Goal: Information Seeking & Learning: Learn about a topic

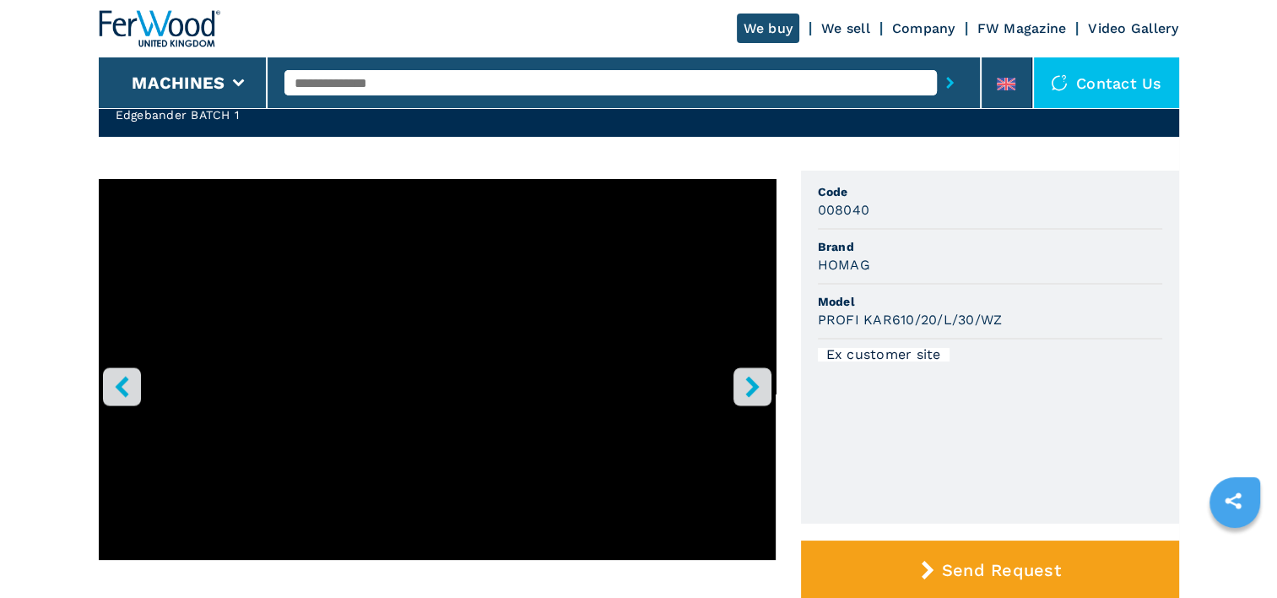
scroll to position [253, 0]
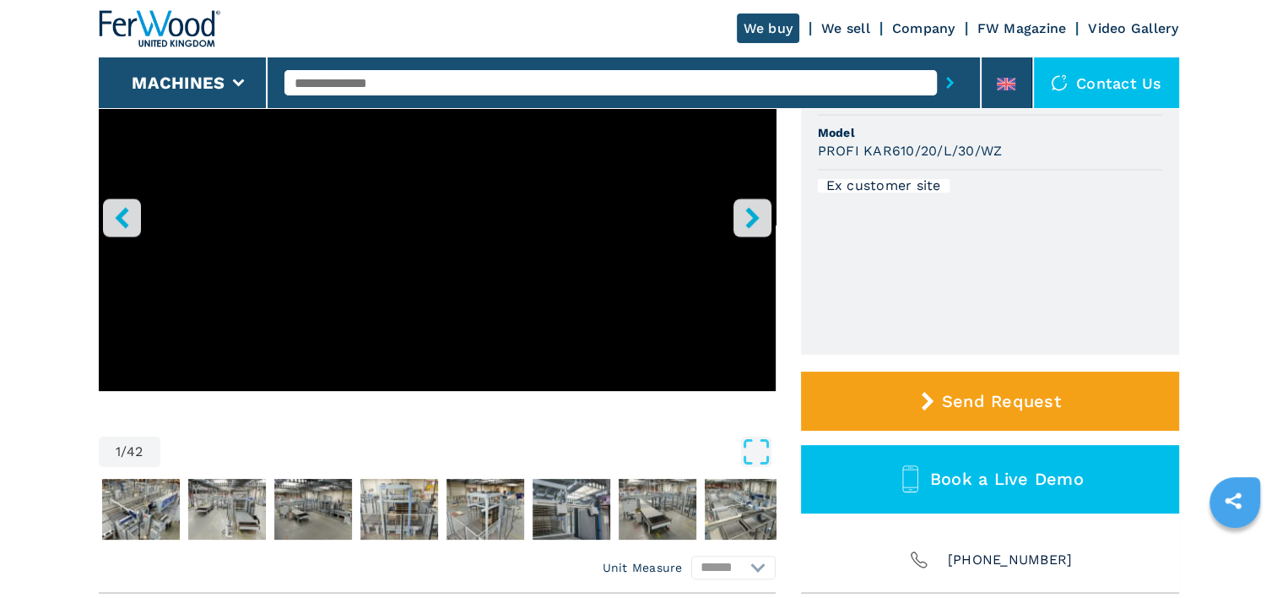
click at [748, 219] on icon "right-button" at bounding box center [752, 217] width 21 height 21
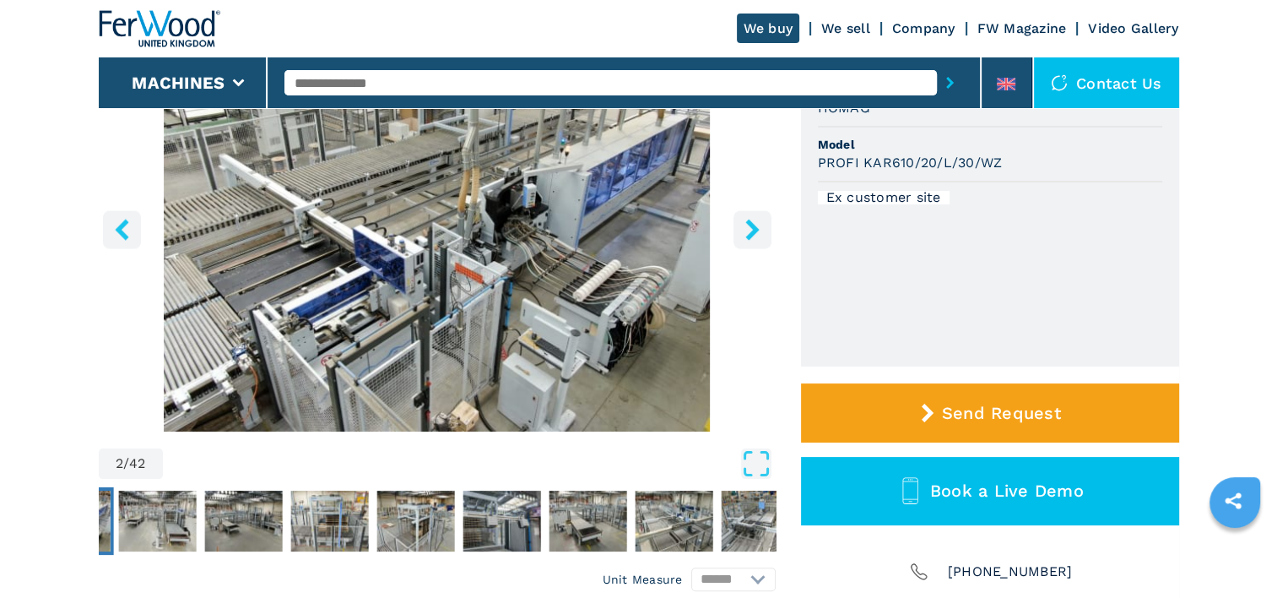
scroll to position [169, 0]
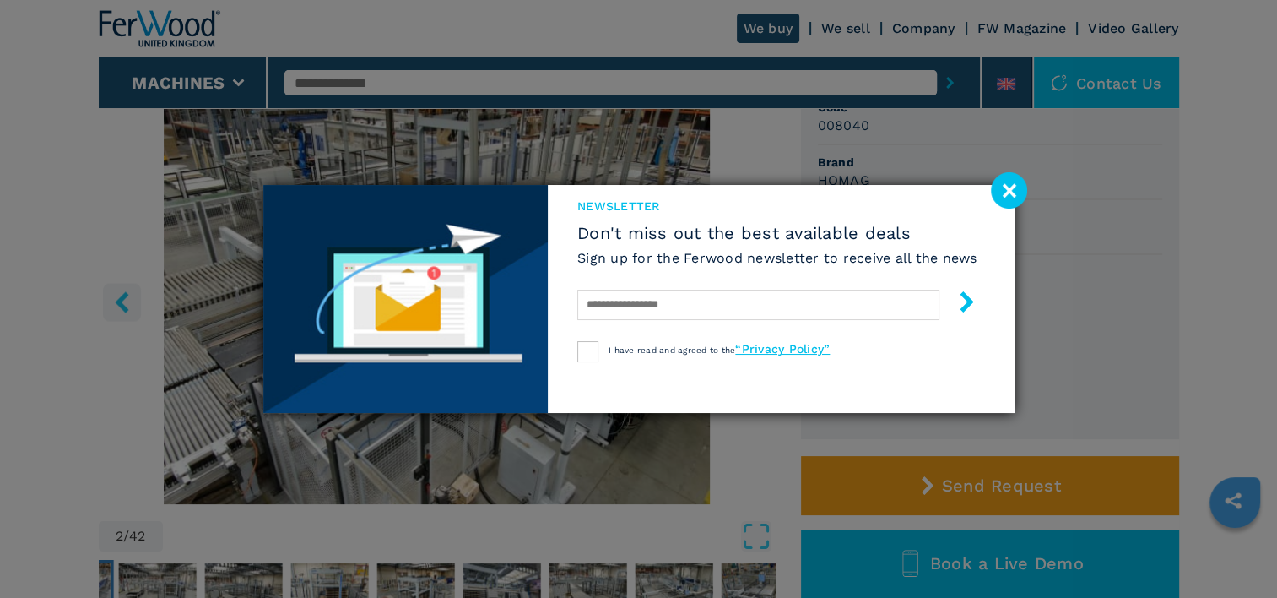
drag, startPoint x: 1006, startPoint y: 194, endPoint x: 993, endPoint y: 199, distance: 14.4
click at [1006, 194] on image at bounding box center [1009, 190] width 36 height 36
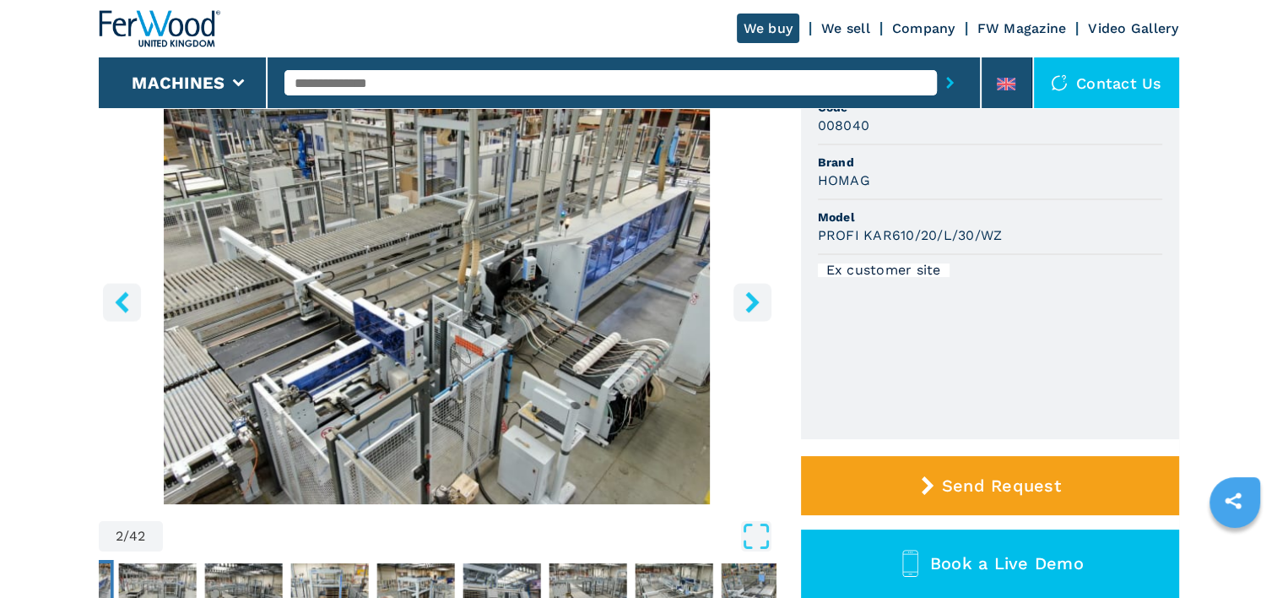
click at [758, 291] on icon "right-button" at bounding box center [752, 301] width 21 height 21
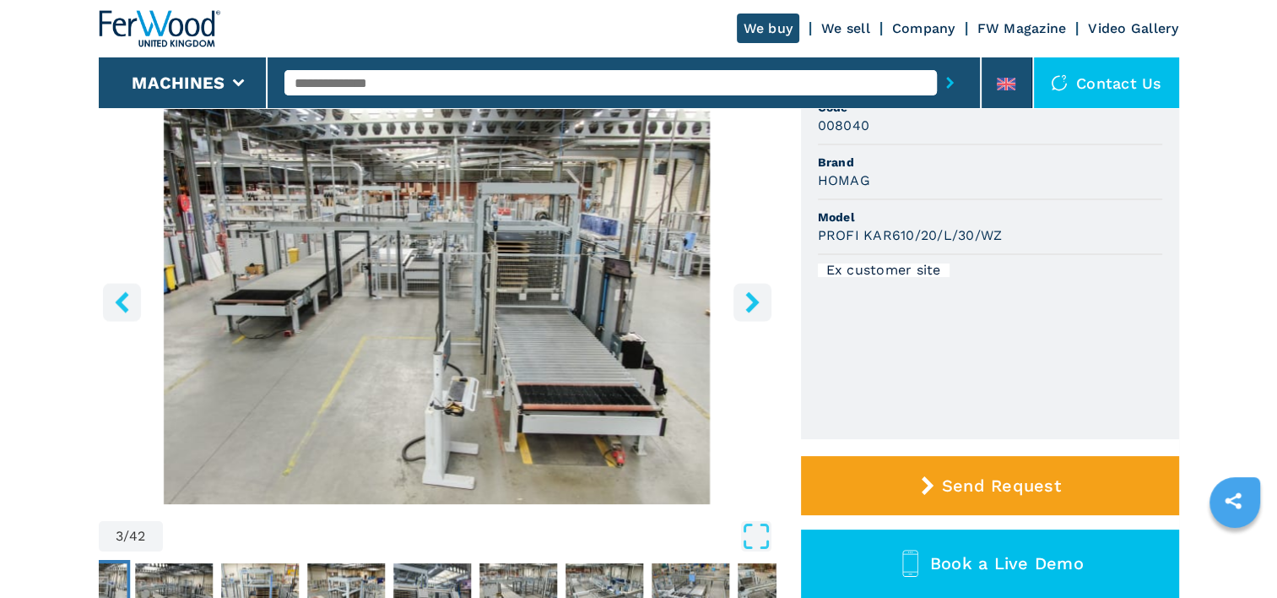
click at [753, 298] on icon "right-button" at bounding box center [752, 301] width 14 height 21
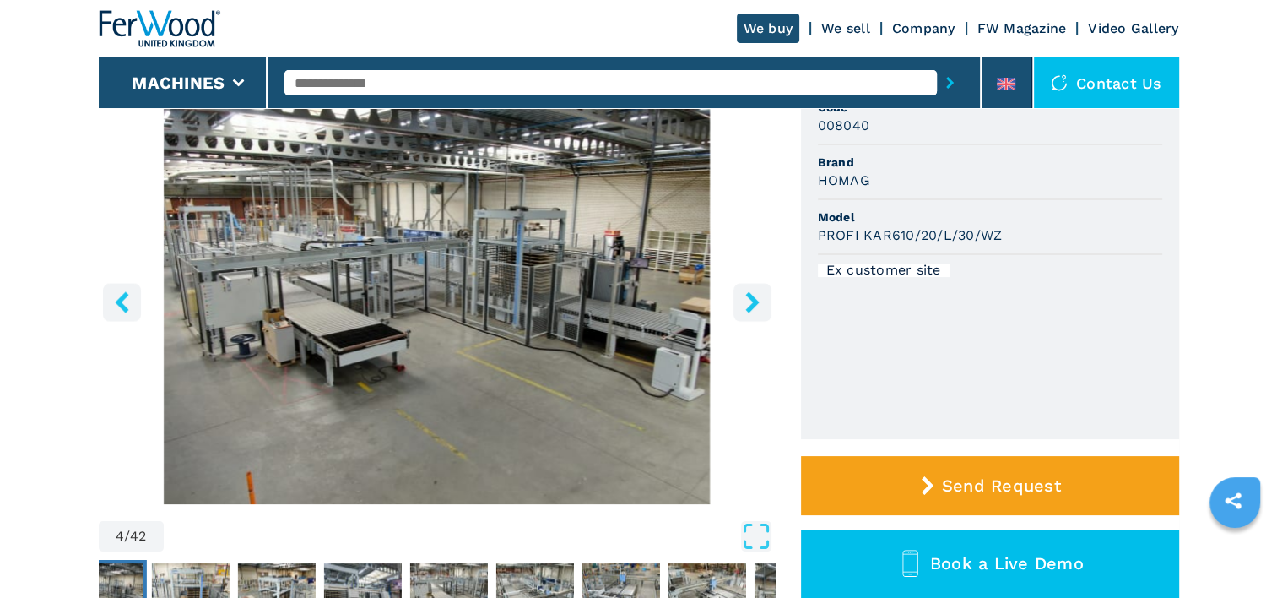
click at [753, 298] on icon "right-button" at bounding box center [752, 301] width 14 height 21
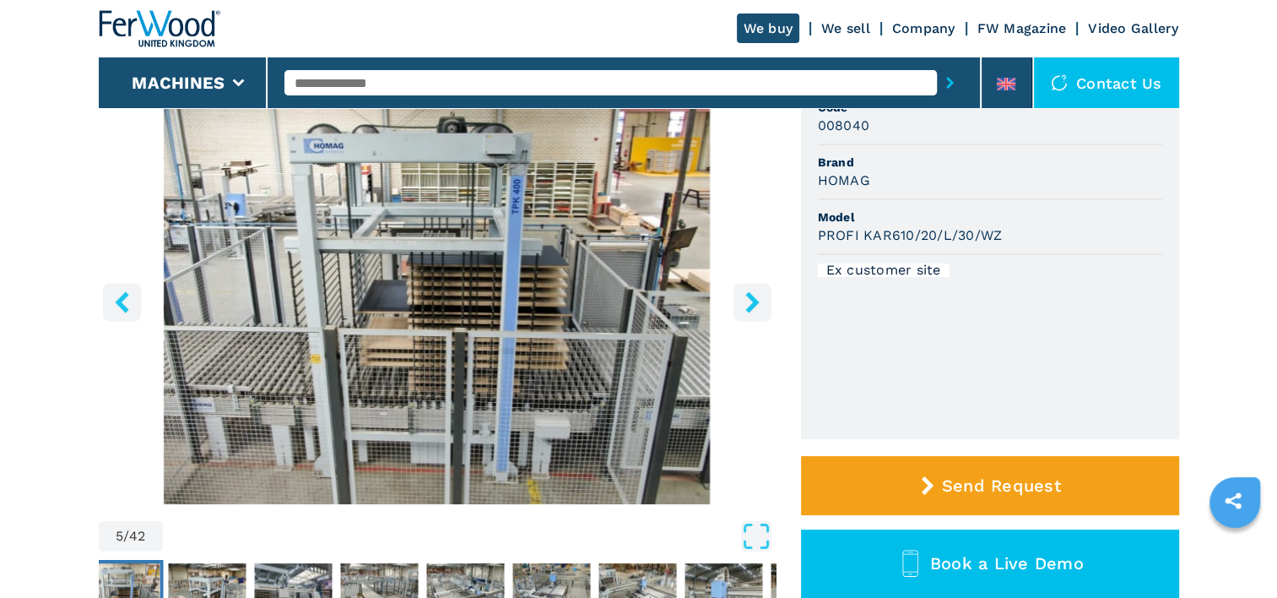
click at [753, 298] on icon "right-button" at bounding box center [752, 301] width 14 height 21
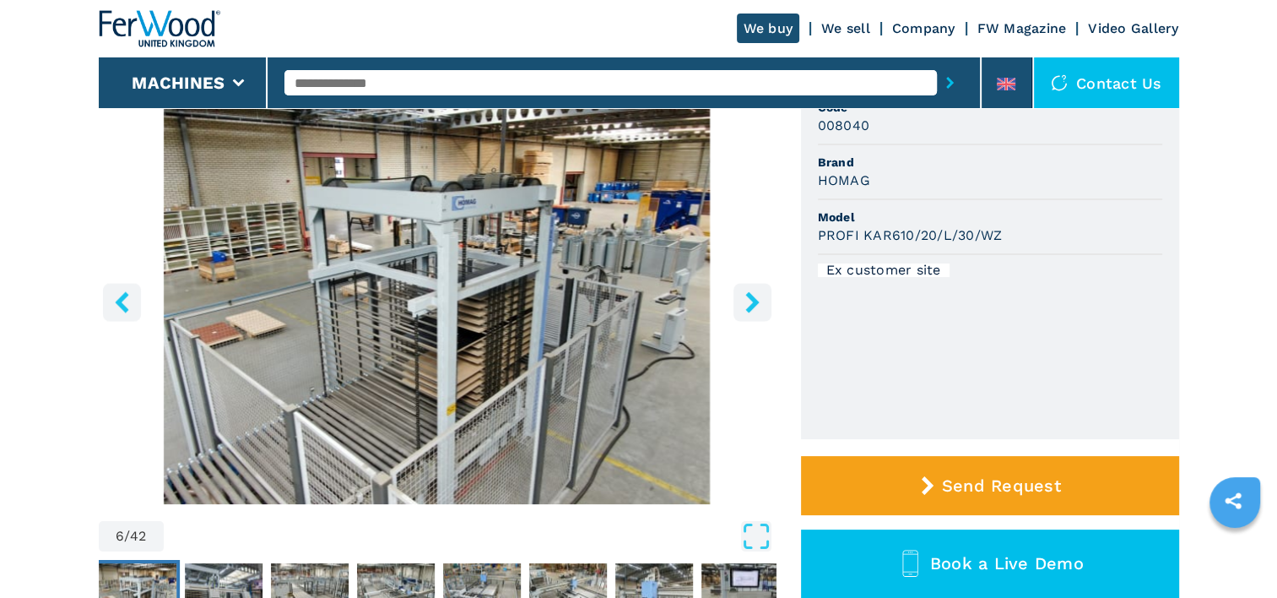
click at [753, 298] on icon "right-button" at bounding box center [752, 301] width 14 height 21
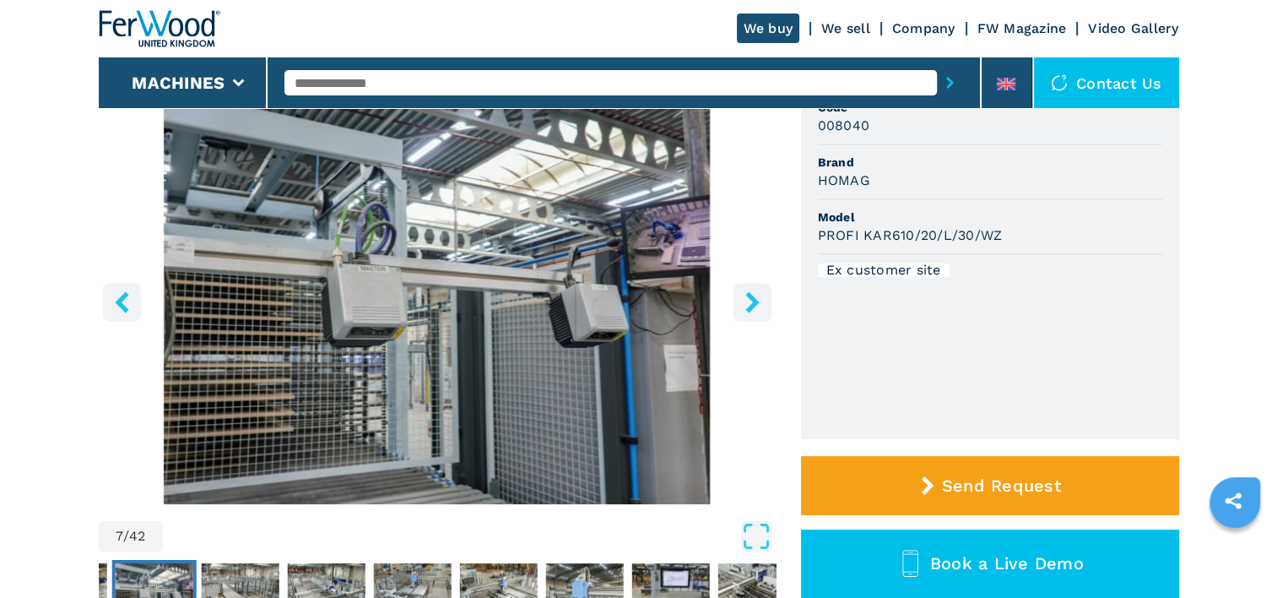
click at [753, 298] on icon "right-button" at bounding box center [752, 301] width 14 height 21
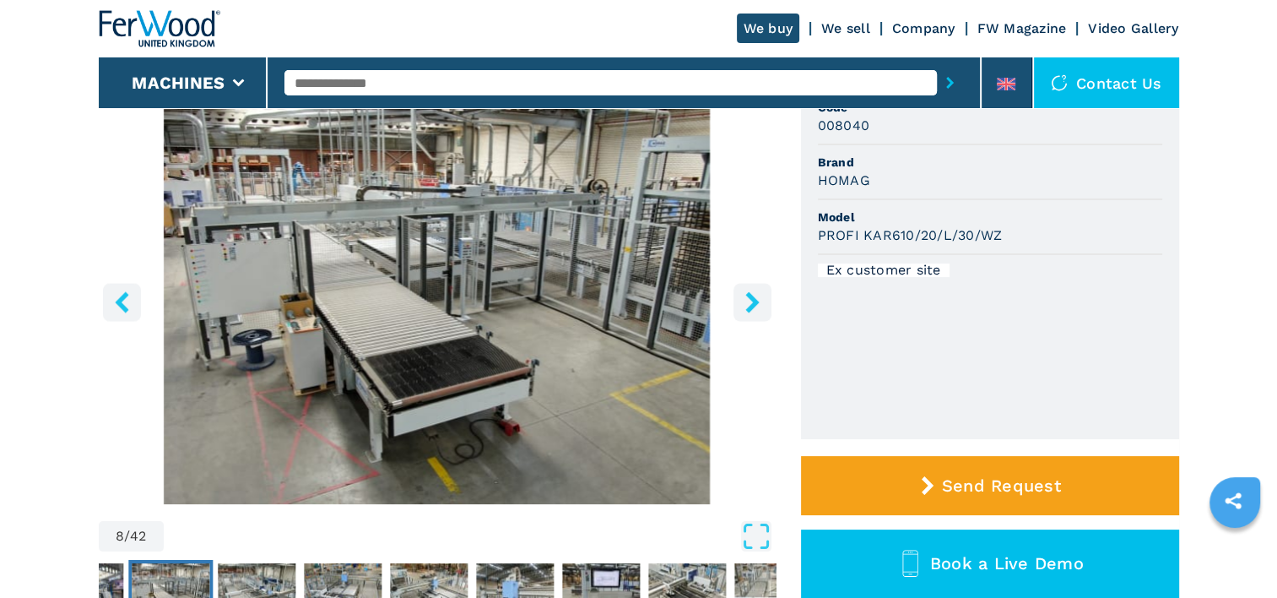
click at [753, 298] on icon "right-button" at bounding box center [752, 301] width 14 height 21
